Goal: Navigation & Orientation: Understand site structure

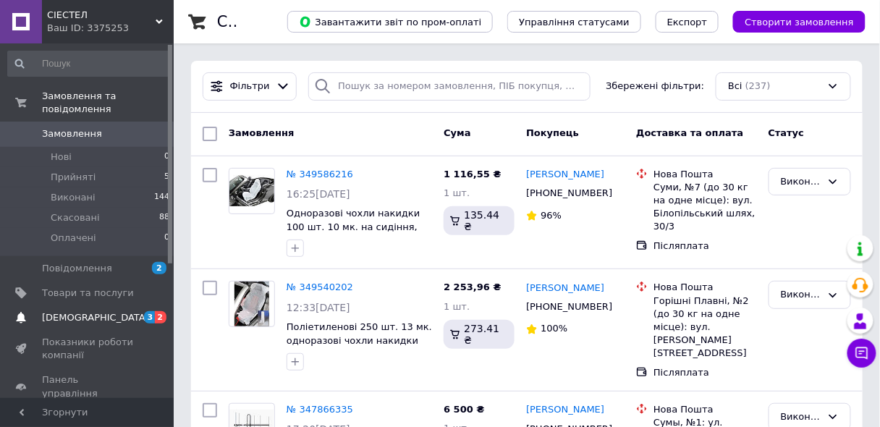
click at [87, 311] on span "[DEMOGRAPHIC_DATA]" at bounding box center [95, 317] width 107 height 13
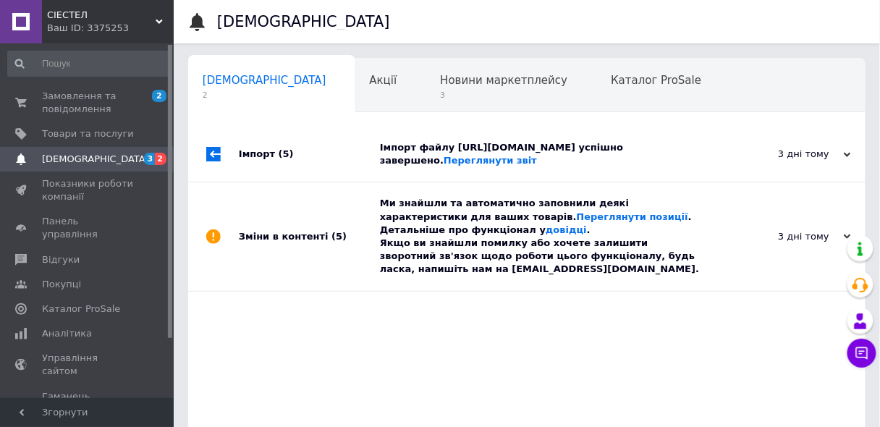
scroll to position [0, 7]
click at [111, 139] on span "Товари та послуги" at bounding box center [88, 133] width 92 height 13
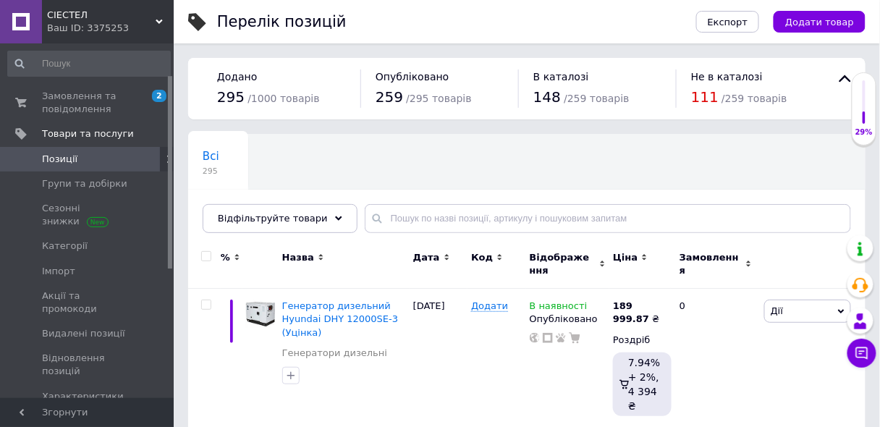
scroll to position [58, 0]
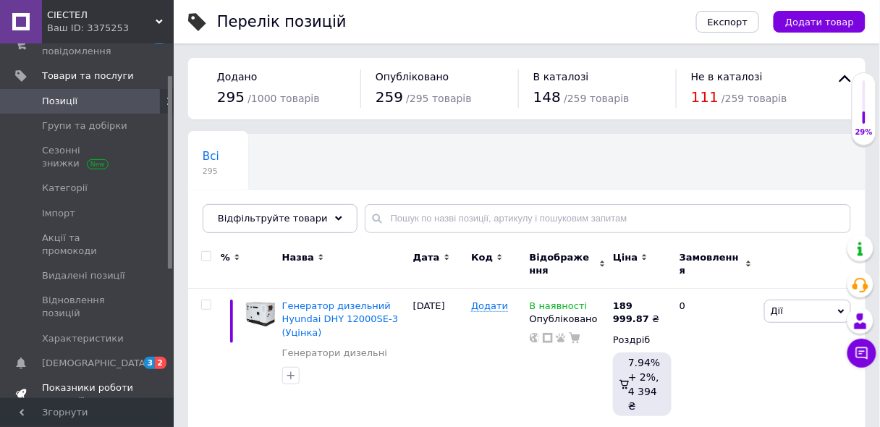
click at [74, 382] on span "Показники роботи компанії" at bounding box center [88, 395] width 92 height 26
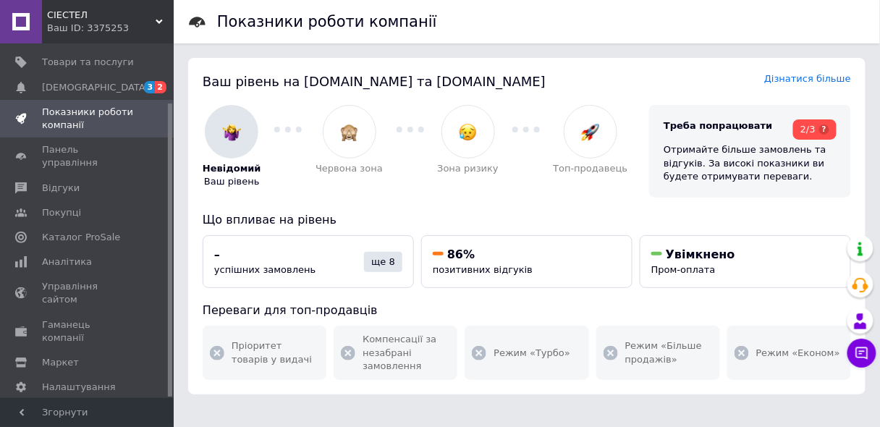
scroll to position [174, 0]
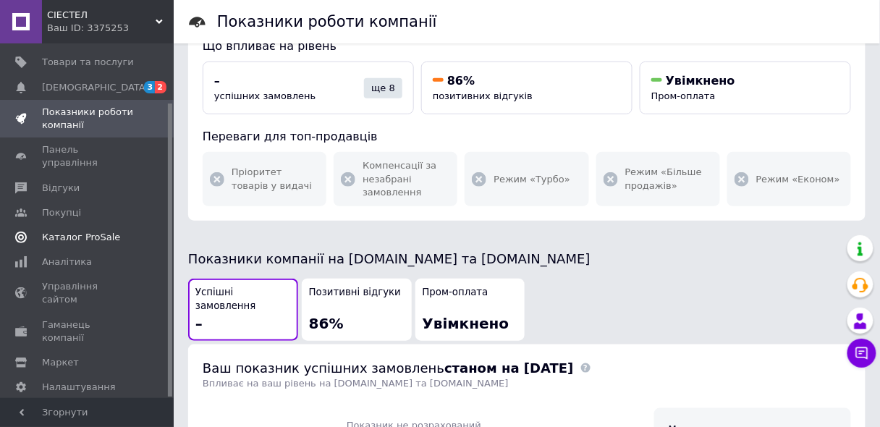
click at [73, 231] on span "Каталог ProSale" at bounding box center [81, 237] width 78 height 13
